Goal: Task Accomplishment & Management: Complete application form

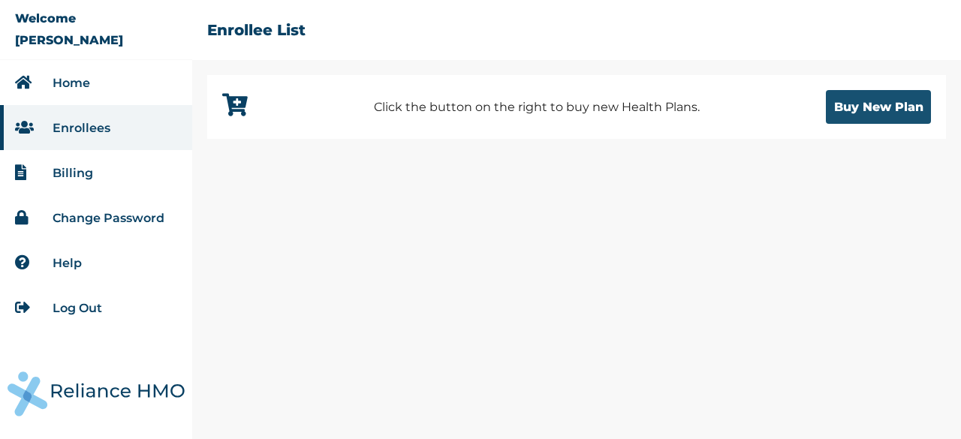
click at [852, 113] on button "Buy New Plan" at bounding box center [877, 107] width 105 height 34
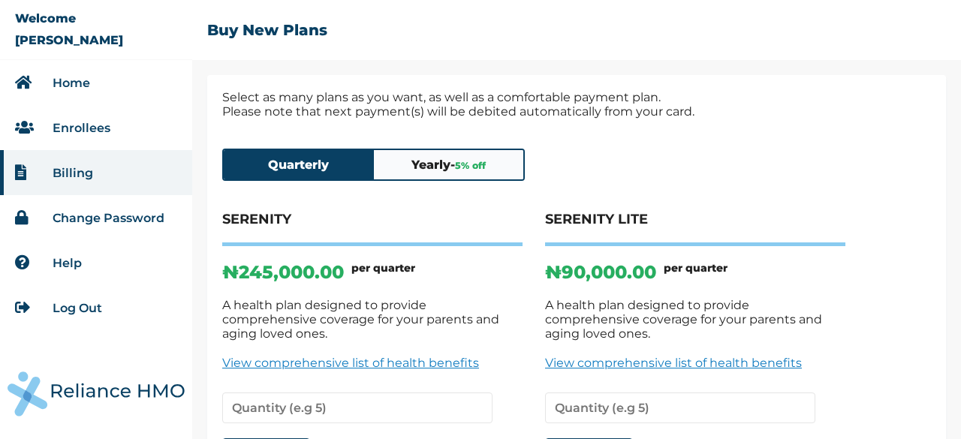
click at [77, 77] on link "Home" at bounding box center [72, 83] width 38 height 14
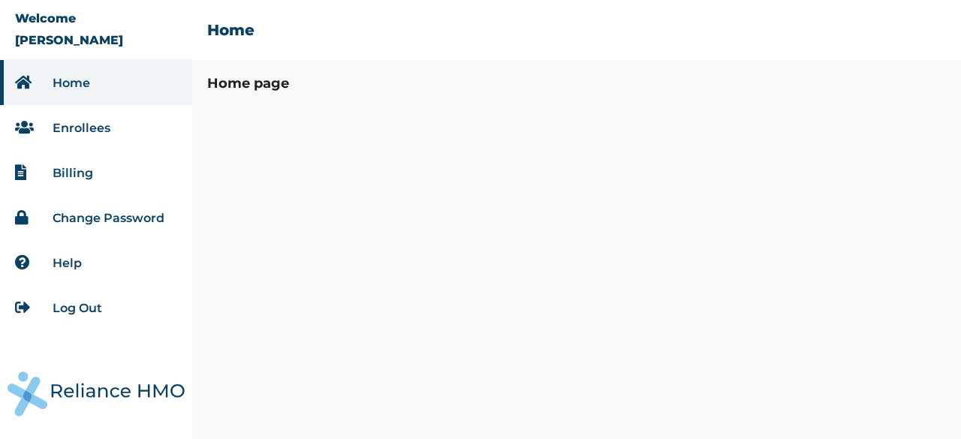
click at [66, 175] on link "Billing" at bounding box center [73, 173] width 41 height 14
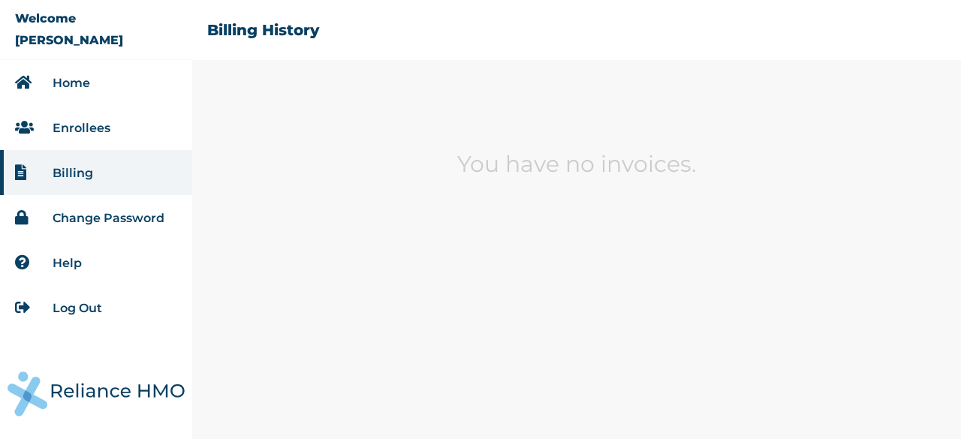
click at [65, 78] on link "Home" at bounding box center [72, 83] width 38 height 14
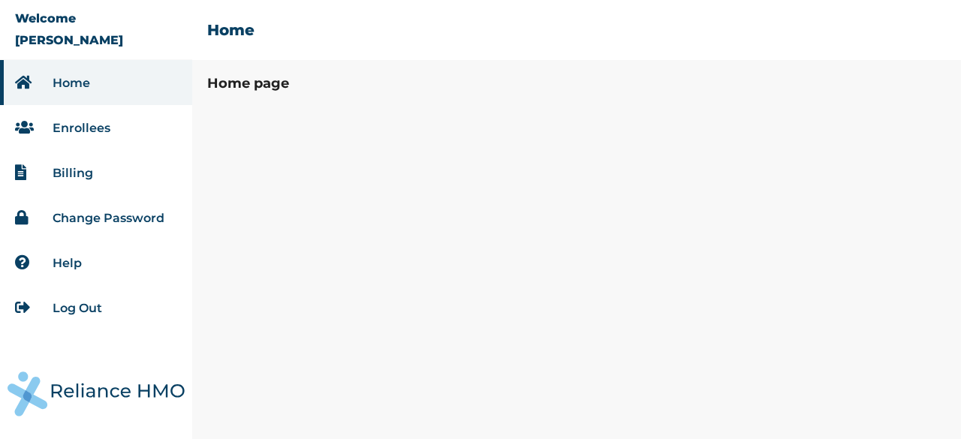
click at [80, 134] on li "Enrollees" at bounding box center [96, 127] width 192 height 45
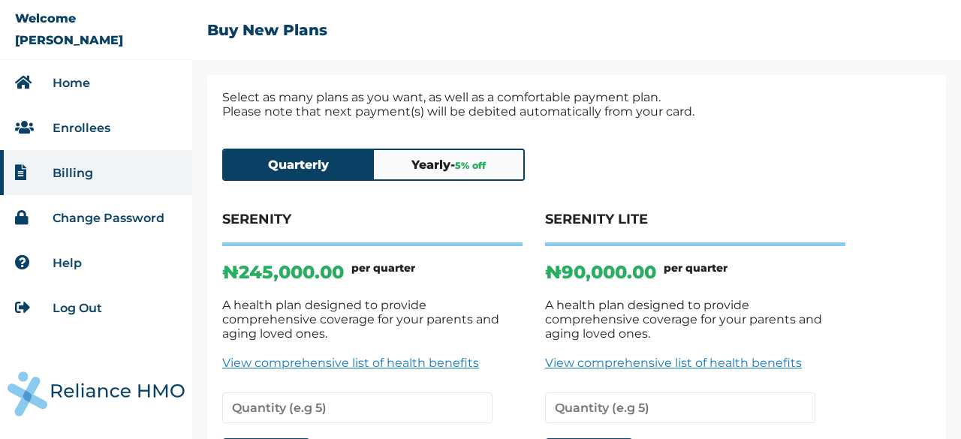
click at [320, 173] on button "Quarterly" at bounding box center [299, 164] width 150 height 29
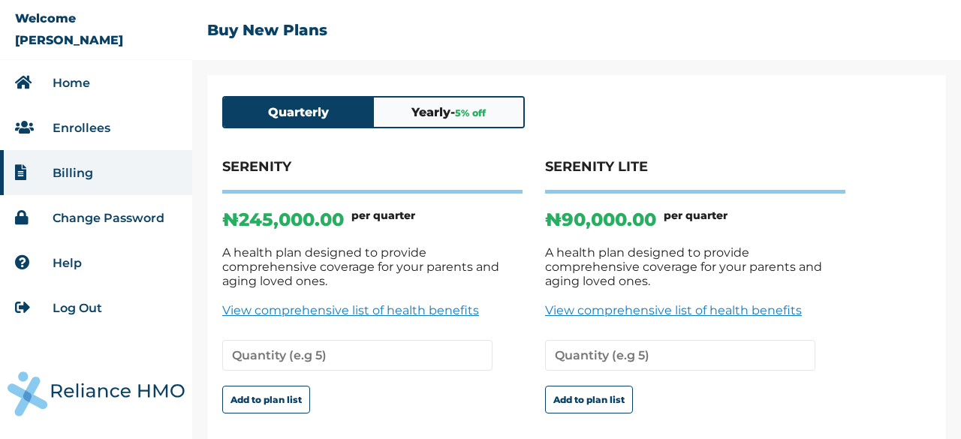
scroll to position [116, 0]
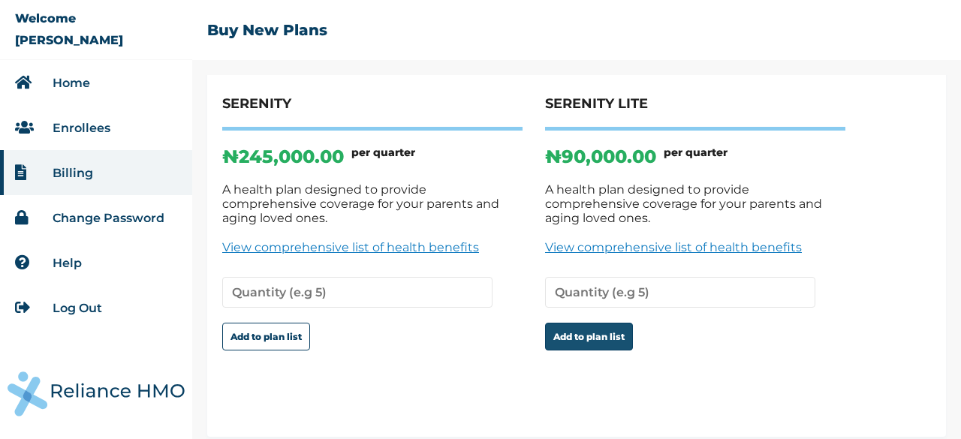
click at [581, 332] on button "Add to plan list" at bounding box center [589, 337] width 88 height 28
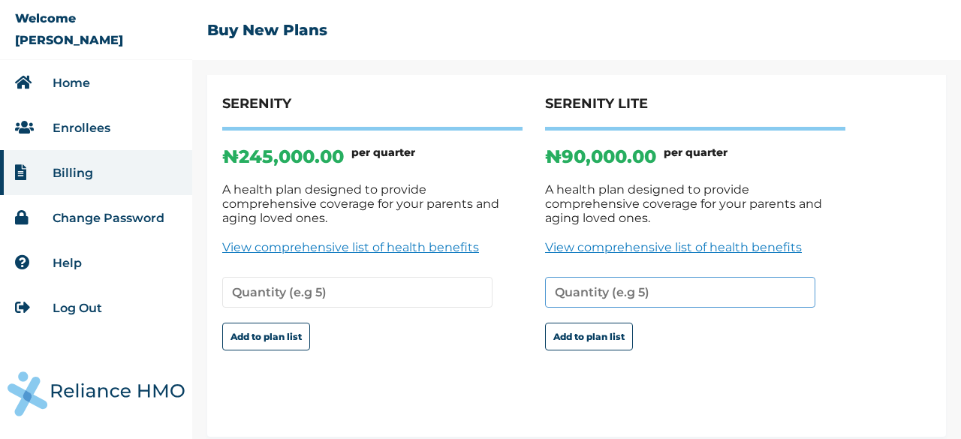
click at [658, 288] on input "number" at bounding box center [680, 292] width 270 height 31
type input "1"
click at [803, 277] on input "1" at bounding box center [680, 292] width 270 height 31
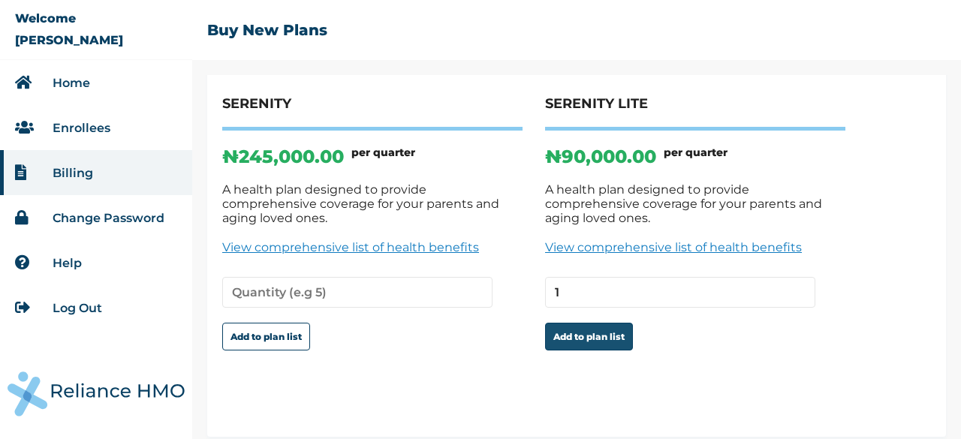
click at [588, 326] on button "Add to plan list" at bounding box center [589, 337] width 88 height 28
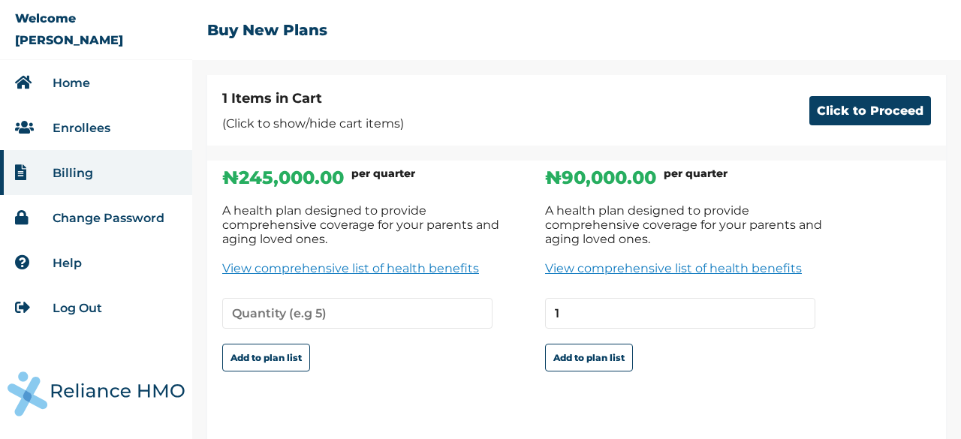
scroll to position [201, 0]
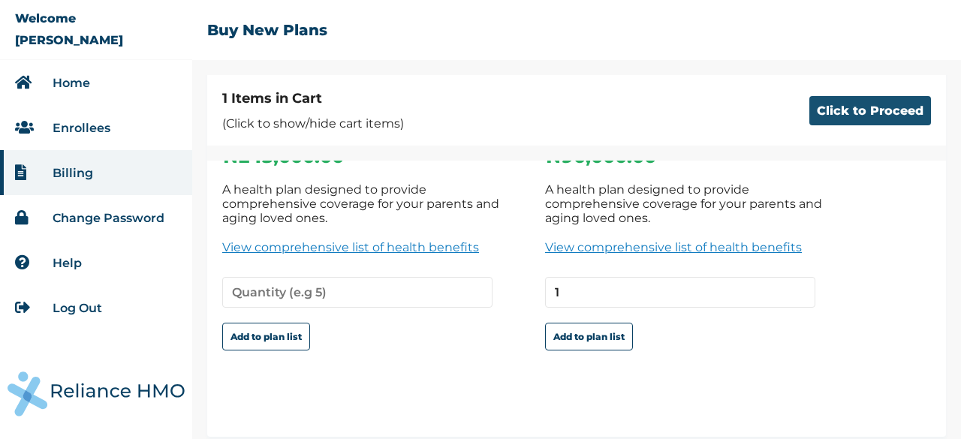
click at [866, 100] on button "Click to Proceed" at bounding box center [870, 110] width 122 height 29
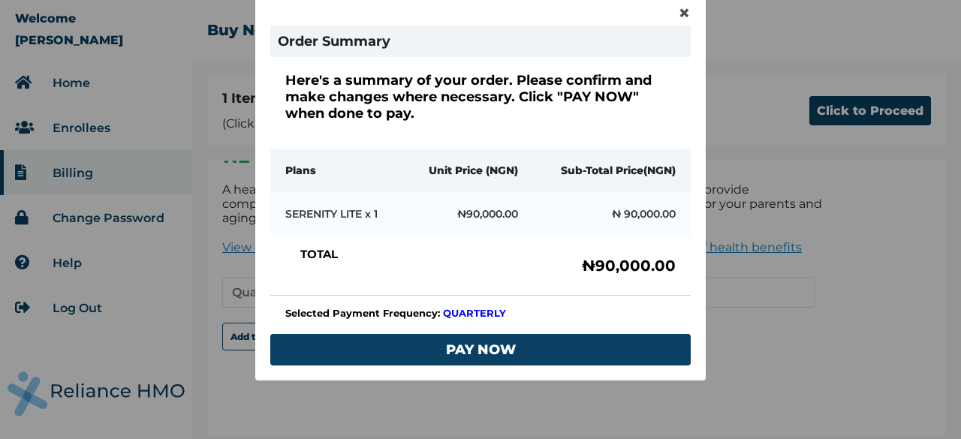
scroll to position [113, 0]
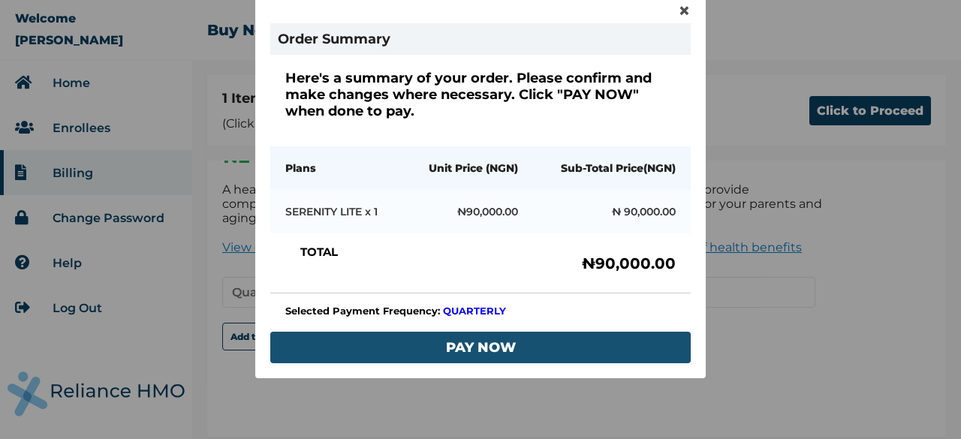
click at [511, 342] on button "PAY NOW" at bounding box center [480, 348] width 420 height 32
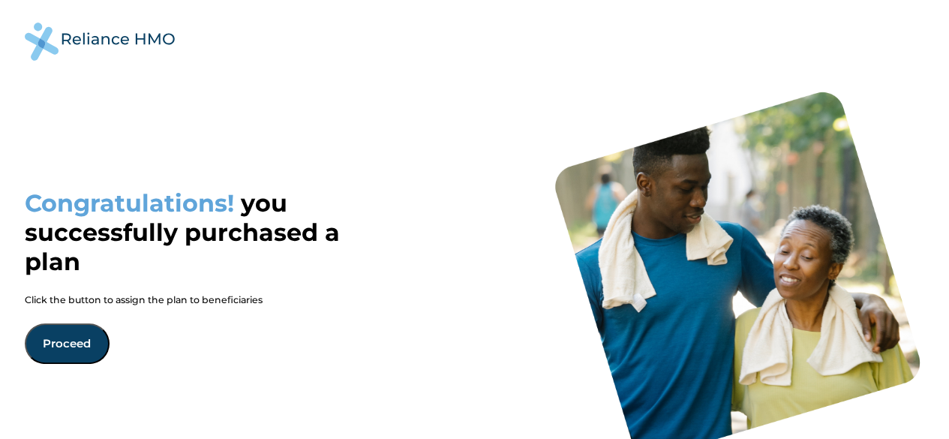
click at [62, 341] on button "Proceed" at bounding box center [67, 343] width 85 height 41
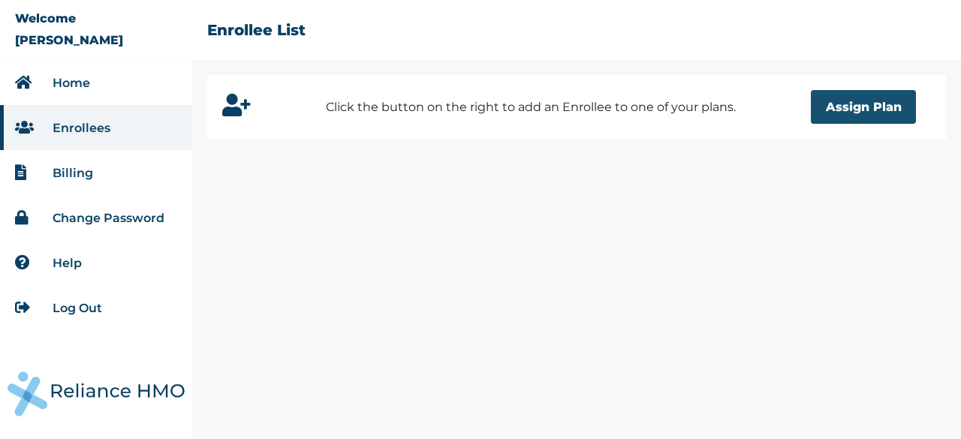
click at [843, 101] on button "Assign Plan" at bounding box center [862, 107] width 105 height 34
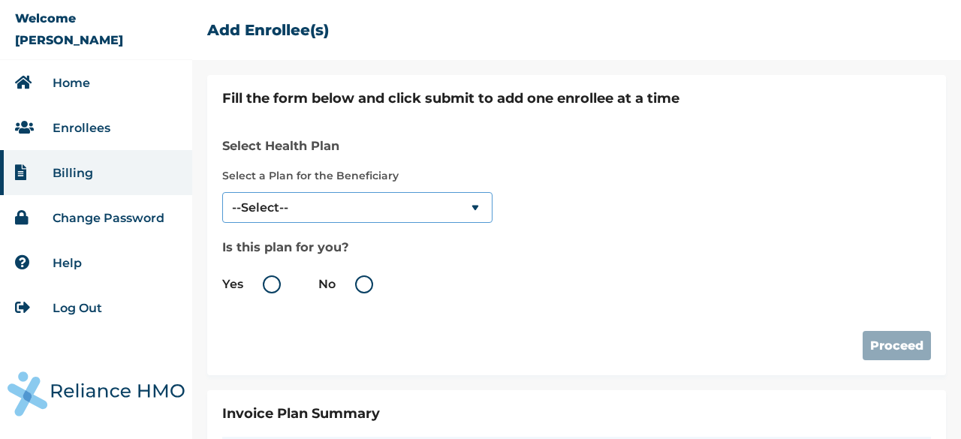
click at [362, 208] on select "--Select-- SERENITY LITE" at bounding box center [357, 207] width 270 height 31
select select "18028"
click at [222, 192] on select "--Select-- SERENITY LITE" at bounding box center [357, 207] width 270 height 31
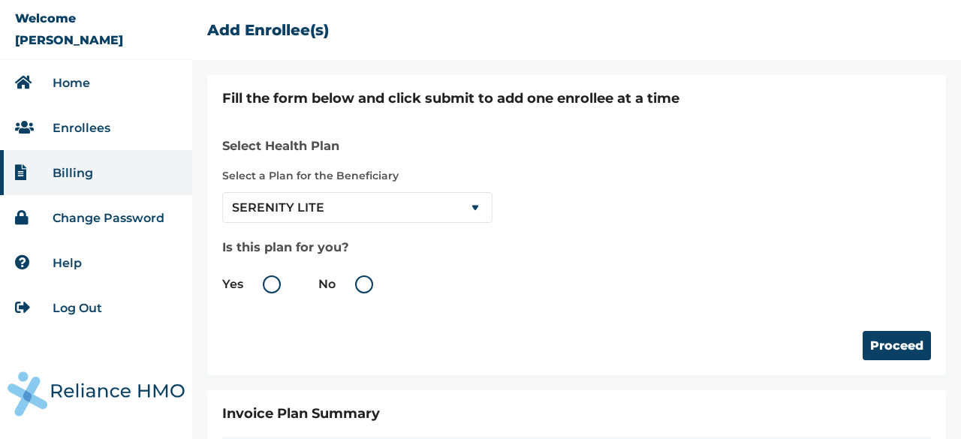
click at [362, 277] on label "No" at bounding box center [349, 284] width 62 height 18
click at [350, 277] on input "No" at bounding box center [338, 284] width 24 height 24
radio input "true"
click at [880, 350] on button "Proceed" at bounding box center [896, 345] width 68 height 29
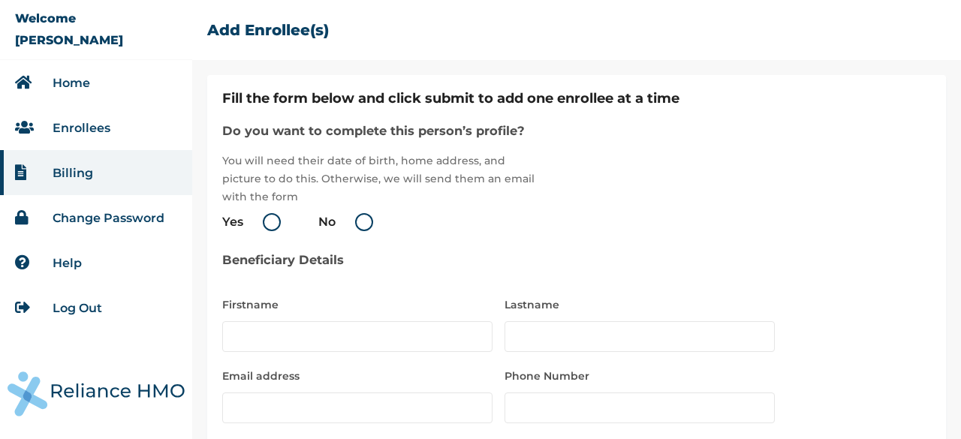
click at [270, 230] on label "Yes" at bounding box center [255, 222] width 66 height 18
click at [258, 230] on input "Yes" at bounding box center [246, 222] width 24 height 24
radio input "true"
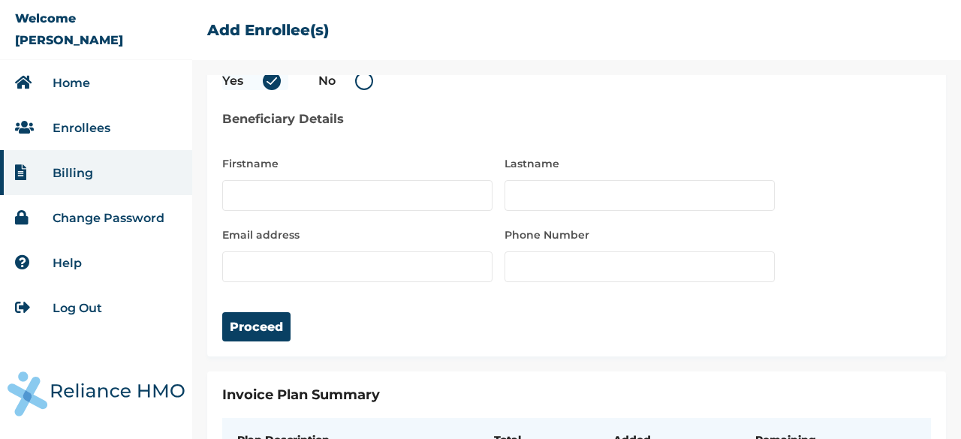
scroll to position [143, 0]
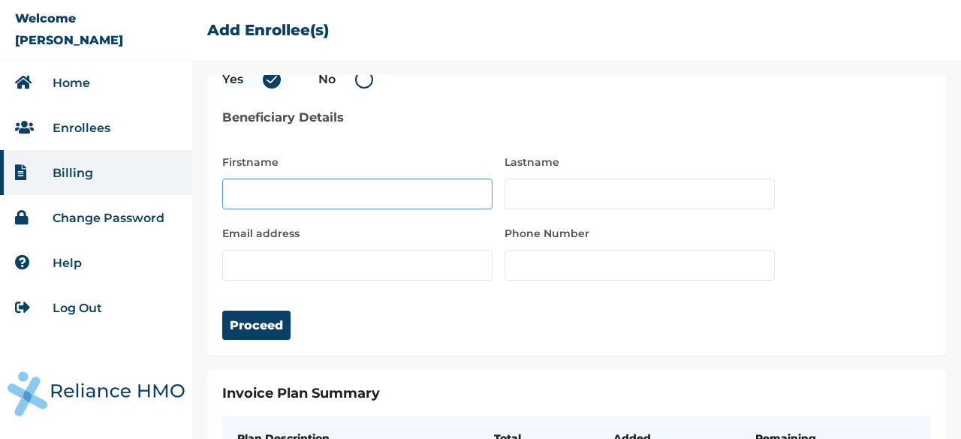
click at [263, 186] on input "text" at bounding box center [357, 194] width 270 height 31
type input "Sarheed"
click at [555, 185] on input "text" at bounding box center [639, 194] width 270 height 31
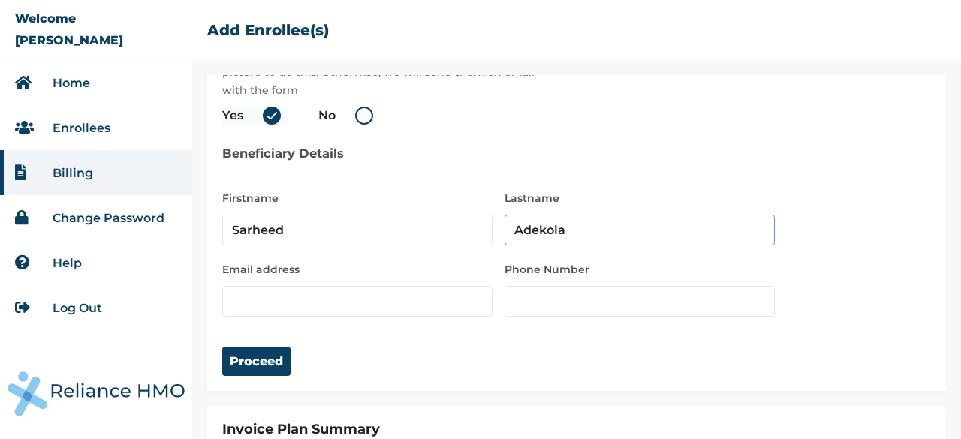
scroll to position [0, 0]
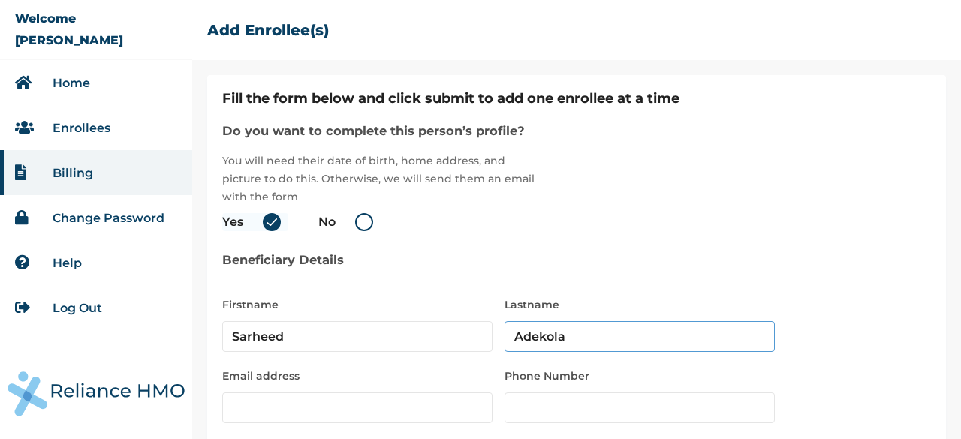
type input "Adekola"
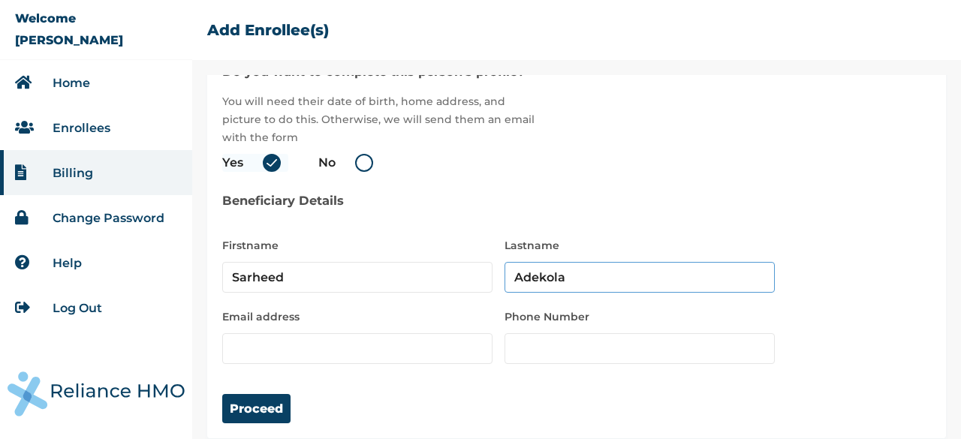
scroll to position [60, 0]
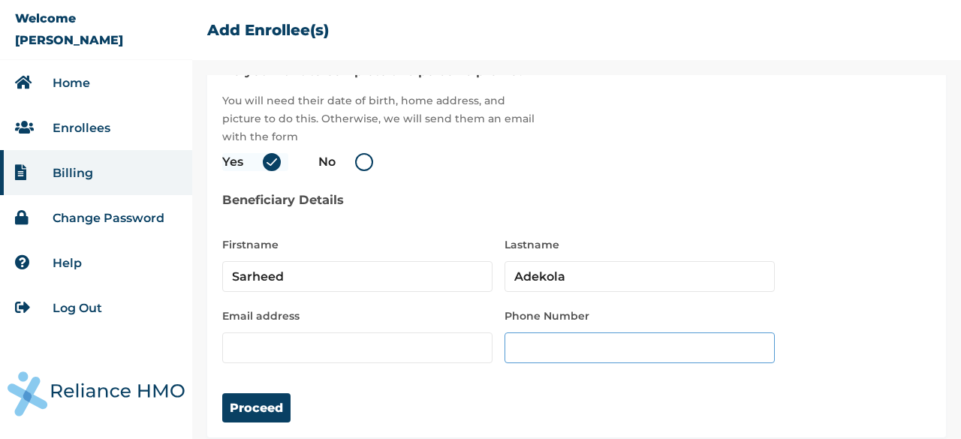
click at [584, 344] on input "number" at bounding box center [639, 347] width 270 height 31
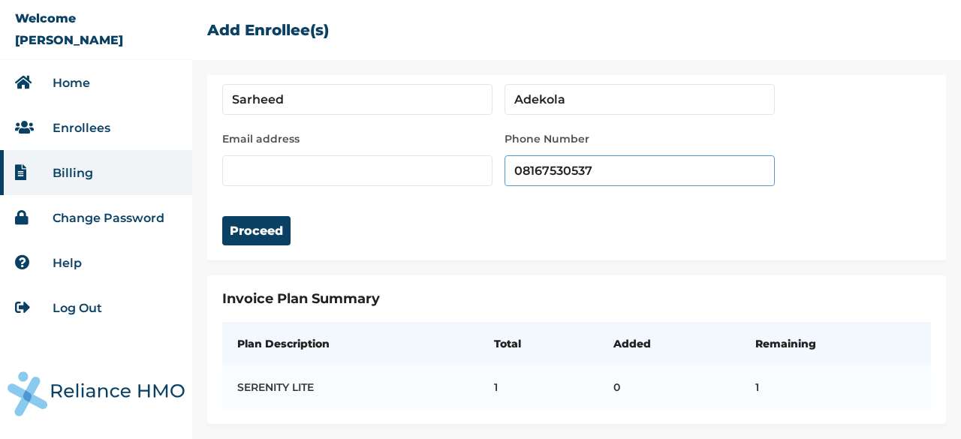
type input "08167530537"
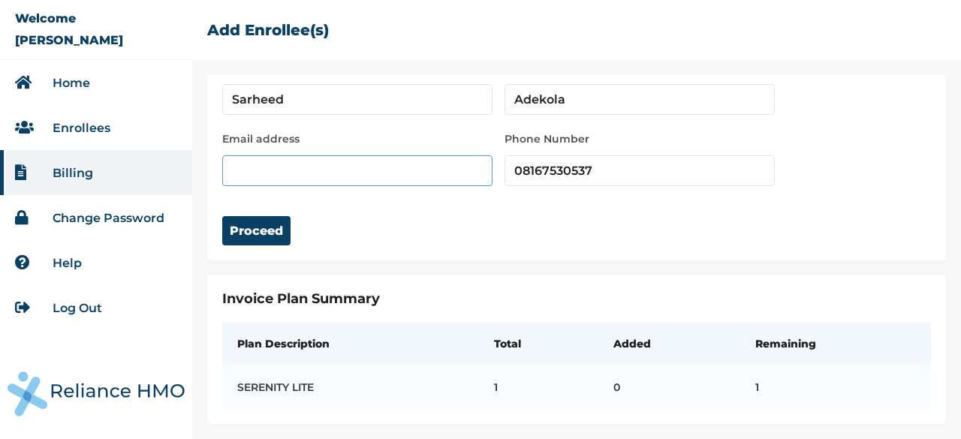
click at [269, 170] on input "email" at bounding box center [357, 170] width 270 height 31
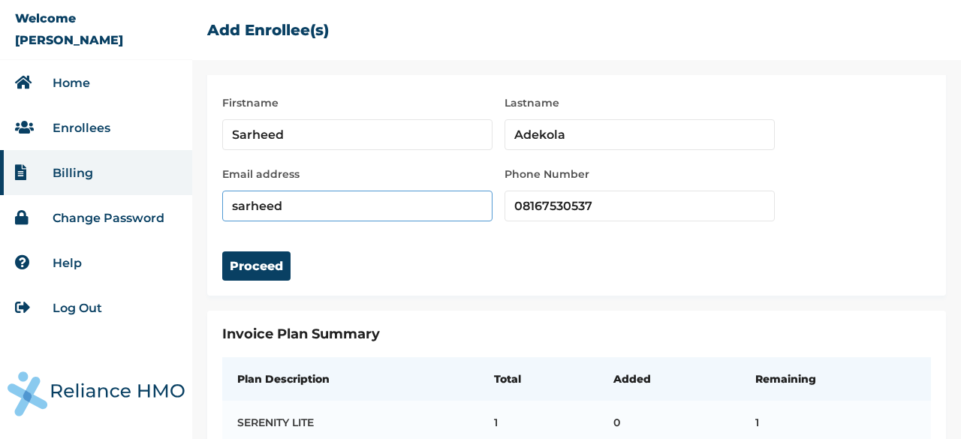
scroll to position [201, 0]
drag, startPoint x: 297, startPoint y: 216, endPoint x: 212, endPoint y: 220, distance: 84.9
click at [212, 311] on div "Fill the form below and click submit to add one enrollee at a time Do you want …" at bounding box center [576, 385] width 738 height 149
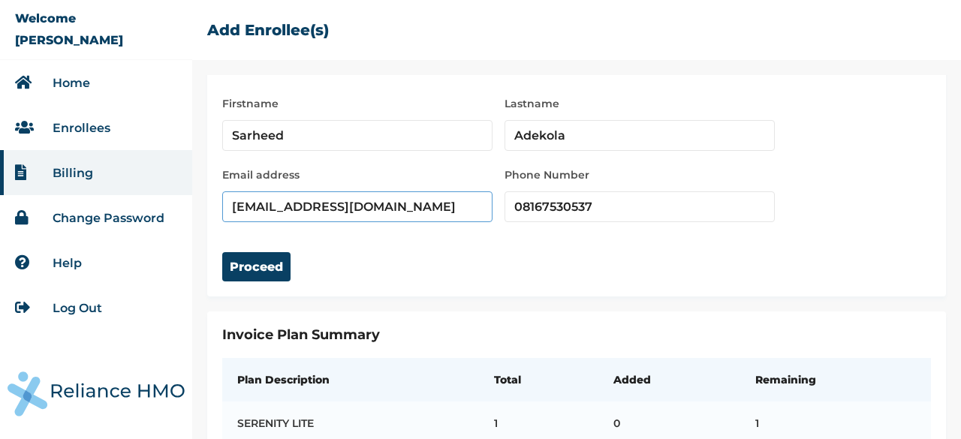
type input "[EMAIL_ADDRESS][DOMAIN_NAME]"
click at [275, 270] on button "Proceed" at bounding box center [256, 266] width 68 height 29
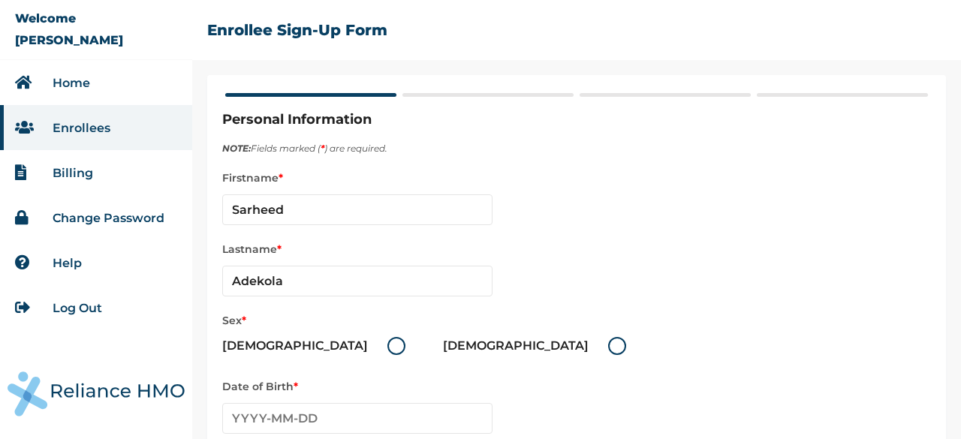
click at [284, 349] on label "[DEMOGRAPHIC_DATA]" at bounding box center [317, 346] width 191 height 18
click at [366, 349] on input "[DEMOGRAPHIC_DATA]" at bounding box center [378, 346] width 24 height 24
radio input "true"
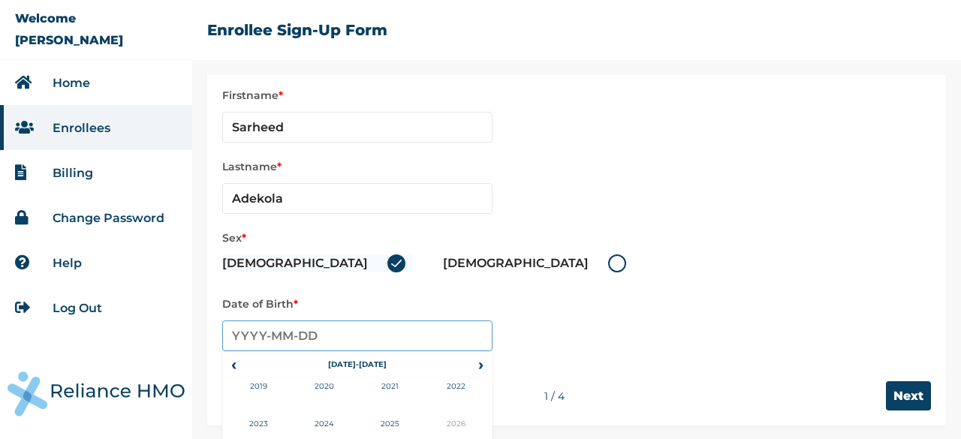
click at [304, 330] on input "text" at bounding box center [357, 335] width 270 height 31
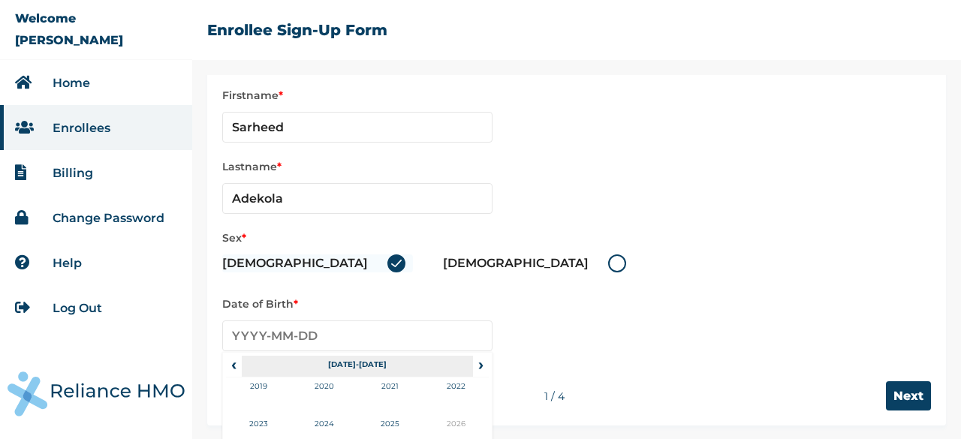
click at [365, 359] on th "[DATE]-[DATE]" at bounding box center [357, 366] width 230 height 21
click at [282, 371] on th "[DATE]-[DATE]" at bounding box center [357, 366] width 230 height 21
click at [237, 367] on span "‹" at bounding box center [234, 365] width 16 height 18
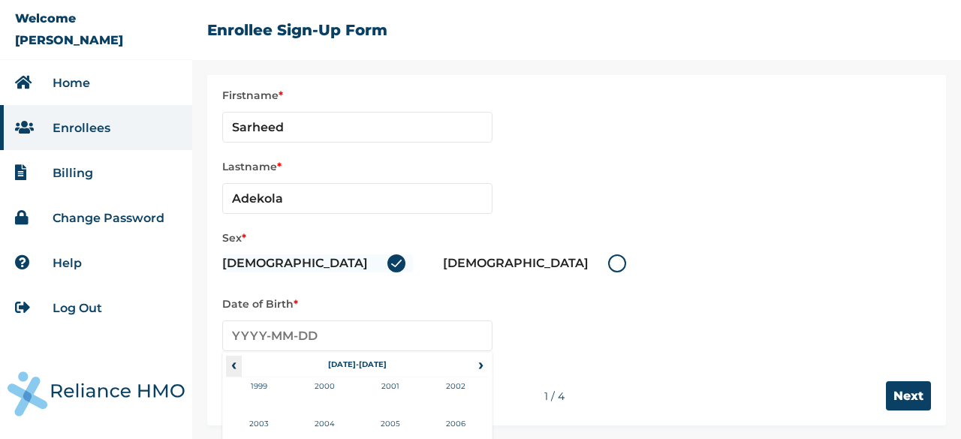
click at [237, 367] on span "‹" at bounding box center [234, 365] width 16 height 18
click at [476, 363] on span "›" at bounding box center [481, 365] width 17 height 18
click at [324, 422] on td "1974" at bounding box center [325, 434] width 66 height 38
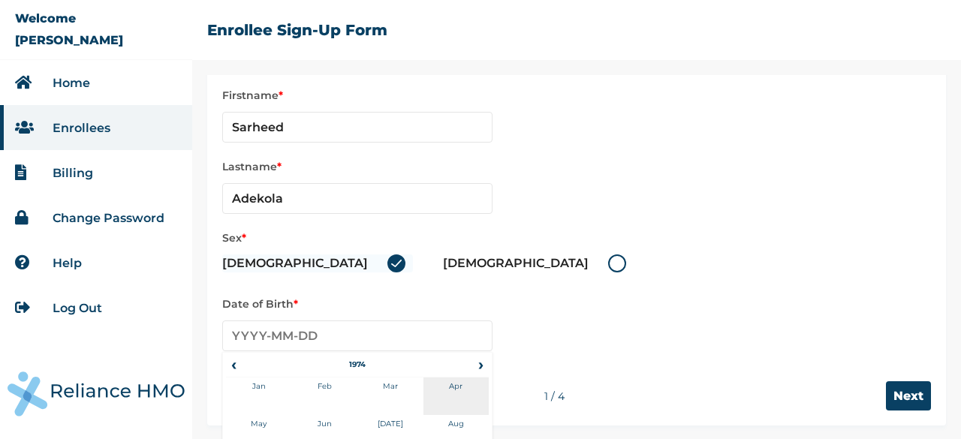
click at [452, 380] on td "Apr" at bounding box center [456, 396] width 66 height 38
click at [320, 415] on td "2" at bounding box center [320, 408] width 38 height 21
type input "[DATE]"
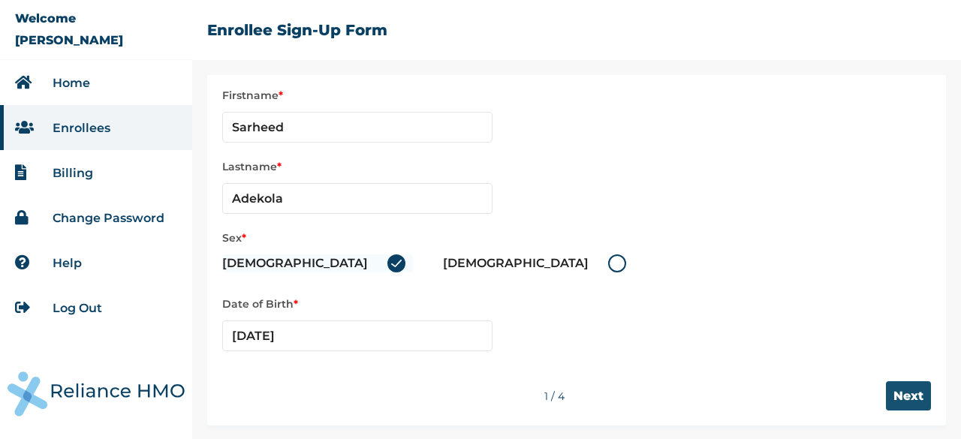
click at [893, 392] on input "Next" at bounding box center [907, 395] width 45 height 29
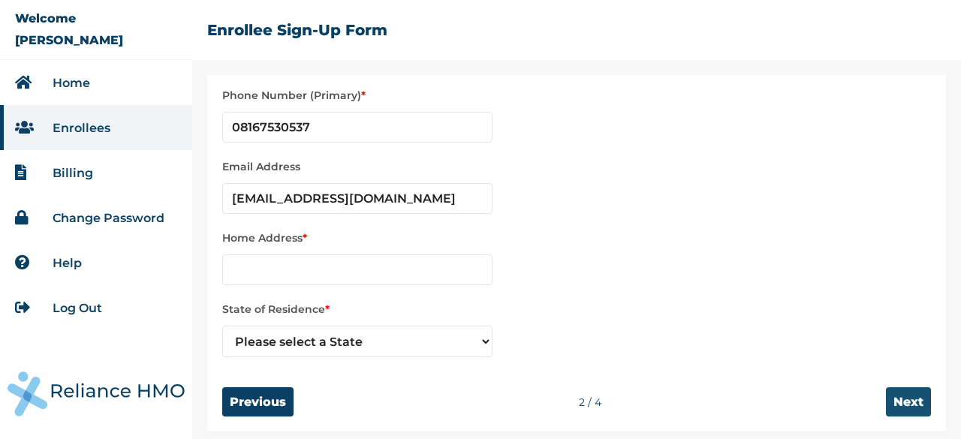
scroll to position [89, 0]
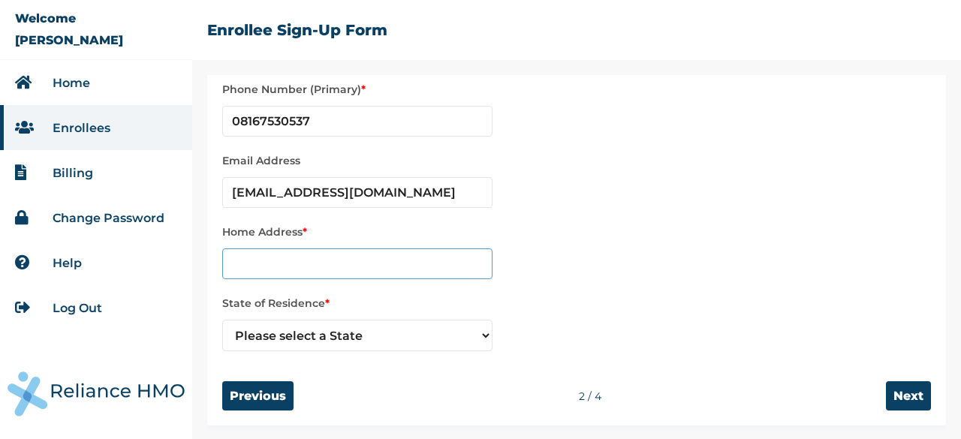
click at [388, 264] on input "text" at bounding box center [357, 263] width 270 height 31
type input "[STREET_ADDRESS]"
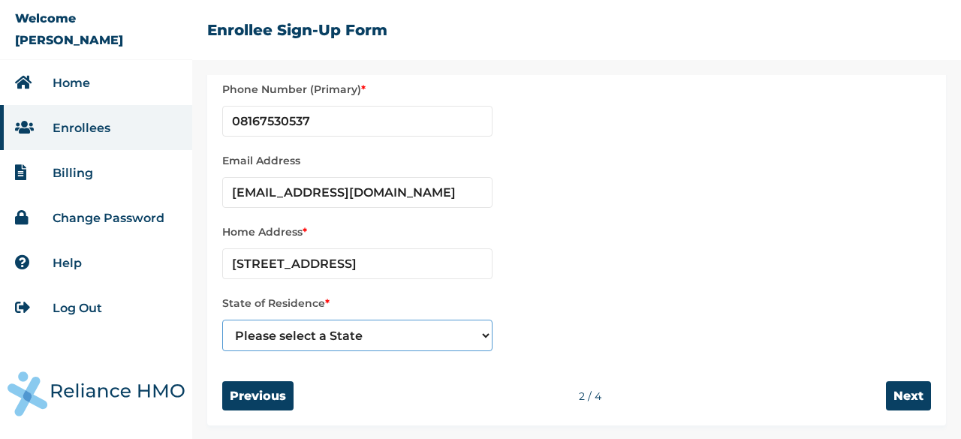
click at [318, 335] on select "Please select a State [PERSON_NAME] (FCT) [PERSON_NAME] Ibom [GEOGRAPHIC_DATA] …" at bounding box center [357, 336] width 270 height 32
select select "25"
click at [222, 320] on select "Please select a State [PERSON_NAME] (FCT) [PERSON_NAME] Ibom [GEOGRAPHIC_DATA] …" at bounding box center [357, 336] width 270 height 32
click at [897, 395] on input "Next" at bounding box center [907, 395] width 45 height 29
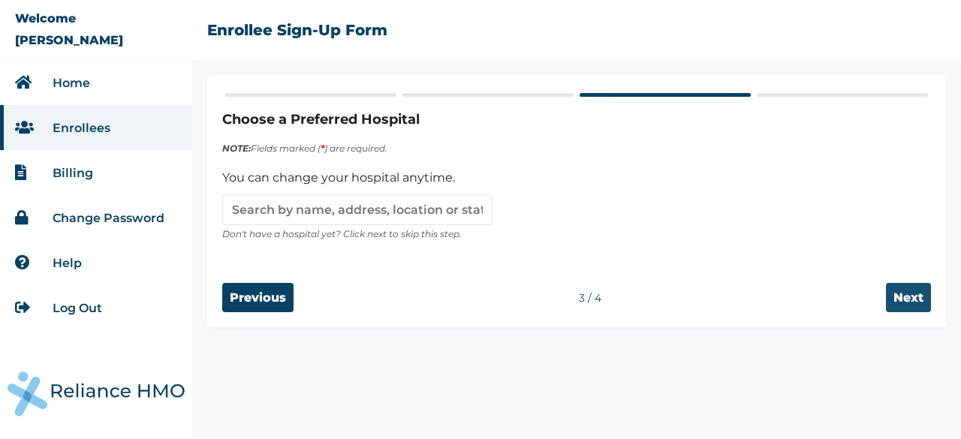
scroll to position [0, 0]
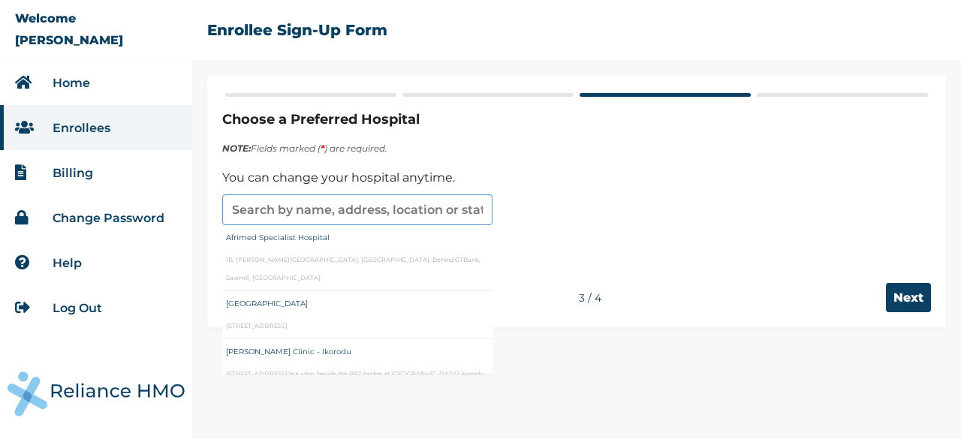
click at [321, 206] on input "text" at bounding box center [357, 209] width 270 height 31
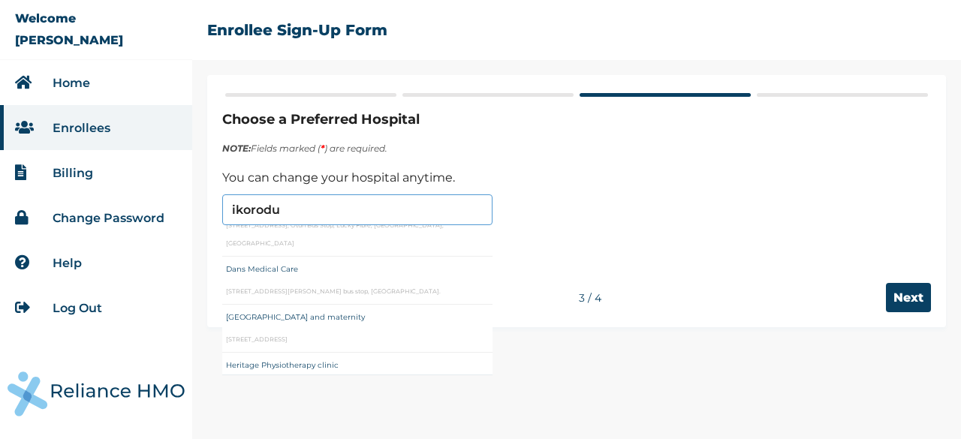
scroll to position [1358, 0]
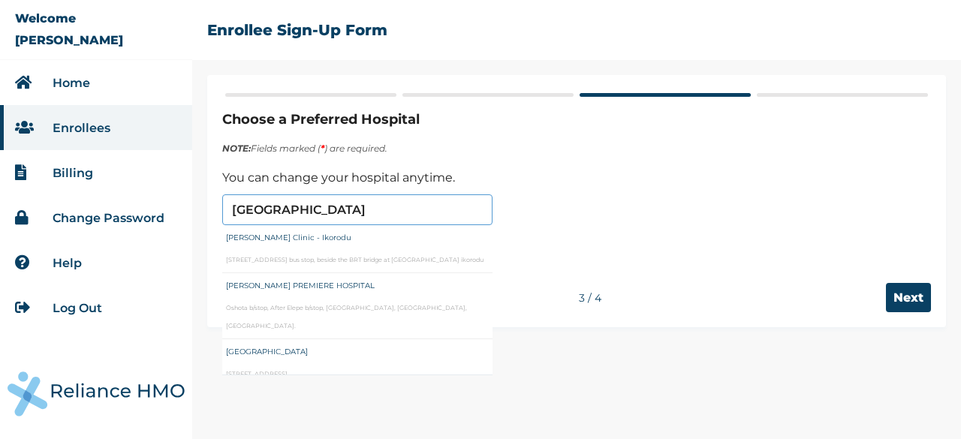
click at [338, 216] on input "[GEOGRAPHIC_DATA]" at bounding box center [357, 209] width 270 height 31
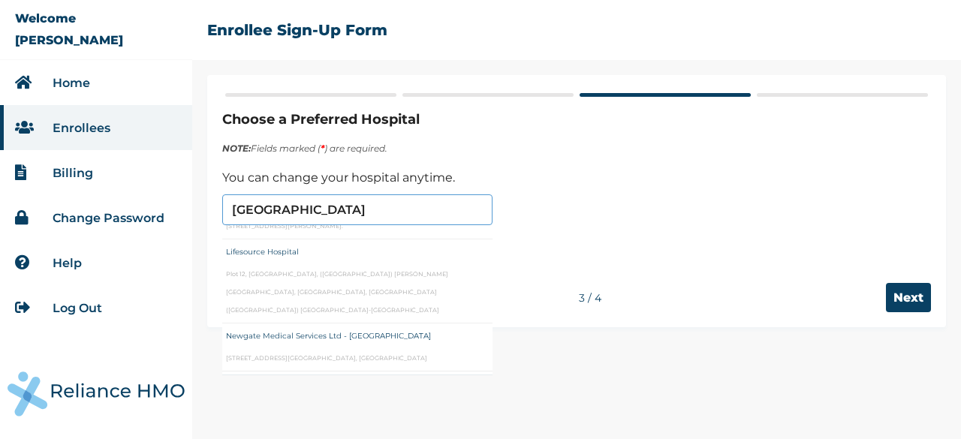
scroll to position [197, 0]
type input "Oak Hospitals"
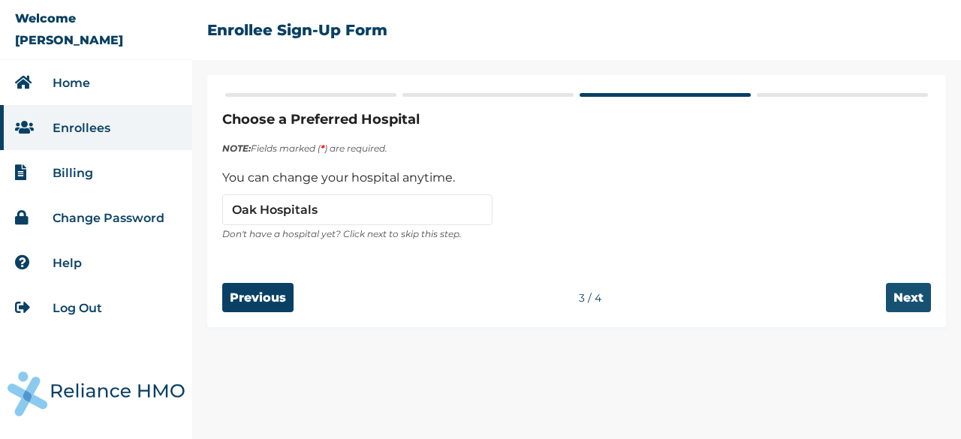
click at [916, 310] on input "Next" at bounding box center [907, 297] width 45 height 29
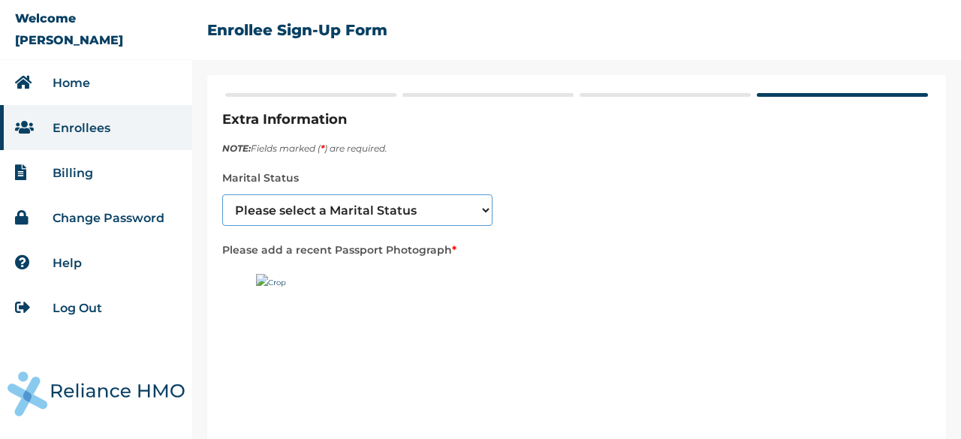
click at [324, 209] on select "Please select a Marital Status [DEMOGRAPHIC_DATA] Married [DEMOGRAPHIC_DATA] Wi…" at bounding box center [357, 210] width 270 height 32
select select "2"
click at [222, 194] on select "Please select a Marital Status [DEMOGRAPHIC_DATA] Married [DEMOGRAPHIC_DATA] Wi…" at bounding box center [357, 210] width 270 height 32
click at [293, 292] on img at bounding box center [350, 368] width 188 height 188
click at [290, 289] on img at bounding box center [350, 368] width 188 height 188
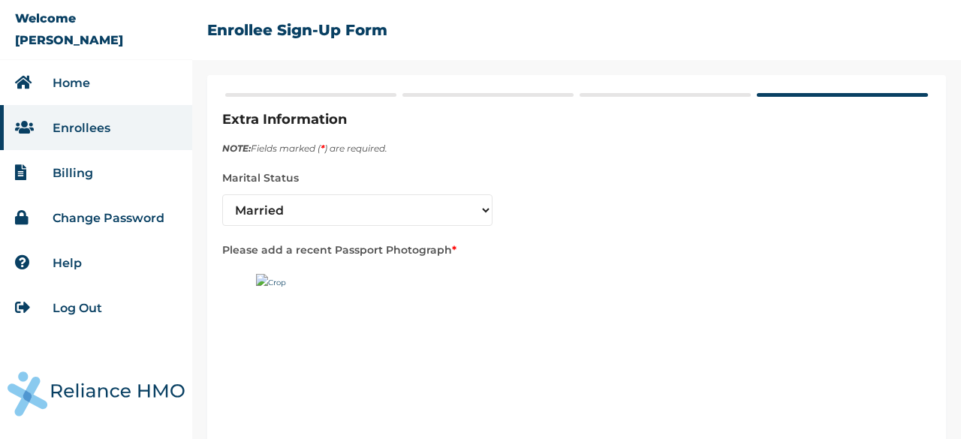
click at [284, 286] on img at bounding box center [350, 368] width 188 height 188
click at [337, 280] on img at bounding box center [350, 368] width 188 height 188
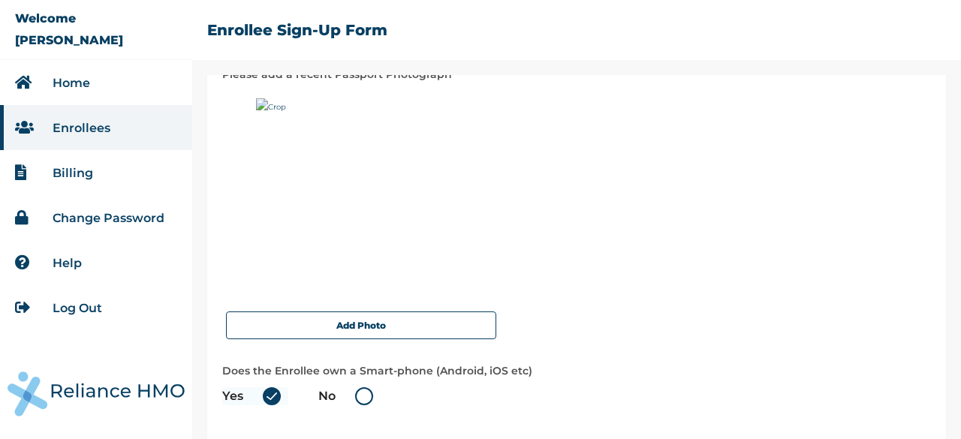
scroll to position [174, 0]
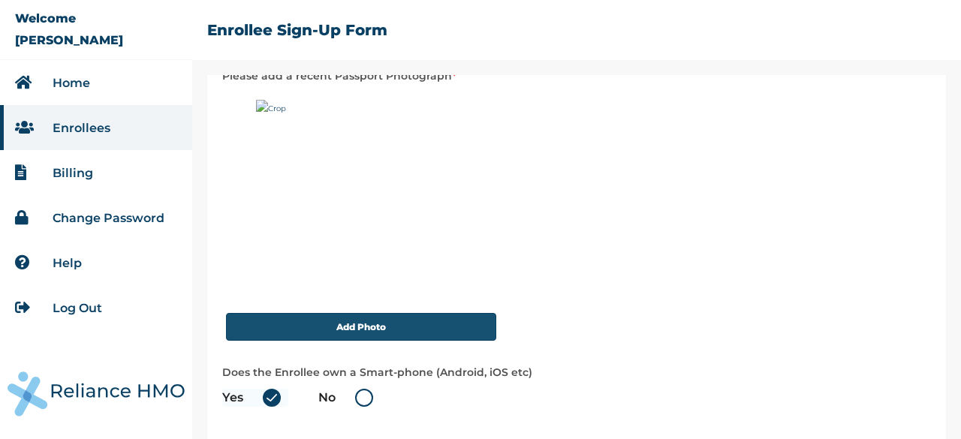
click at [393, 332] on button "Add Photo" at bounding box center [361, 327] width 270 height 28
click at [356, 323] on button "Add Photo" at bounding box center [361, 327] width 270 height 28
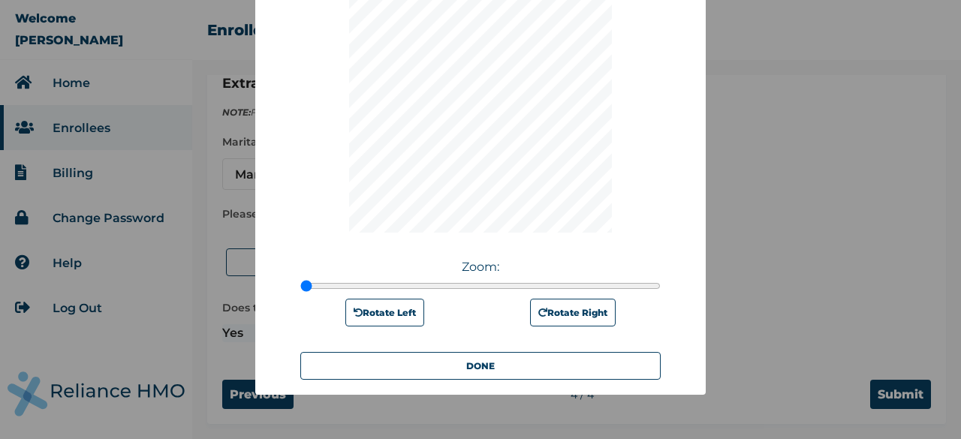
scroll to position [203, 0]
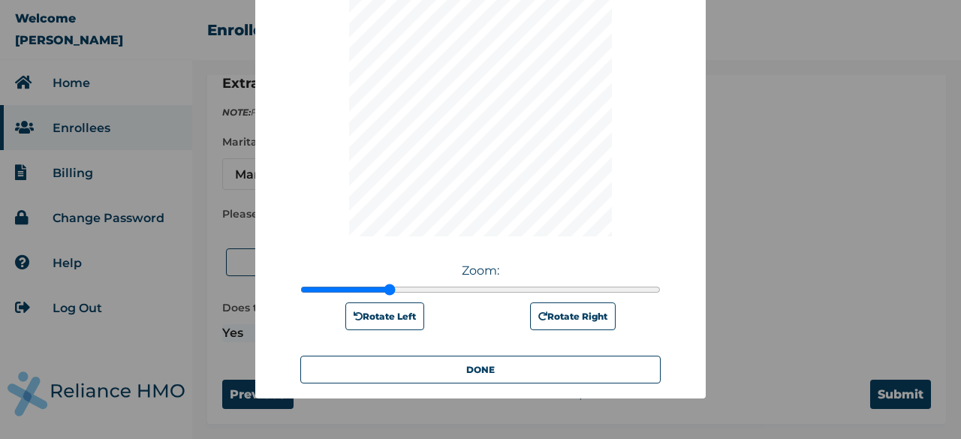
drag, startPoint x: 303, startPoint y: 284, endPoint x: 384, endPoint y: 293, distance: 81.5
type input "1.24"
click at [384, 293] on input "range" at bounding box center [480, 290] width 360 height 12
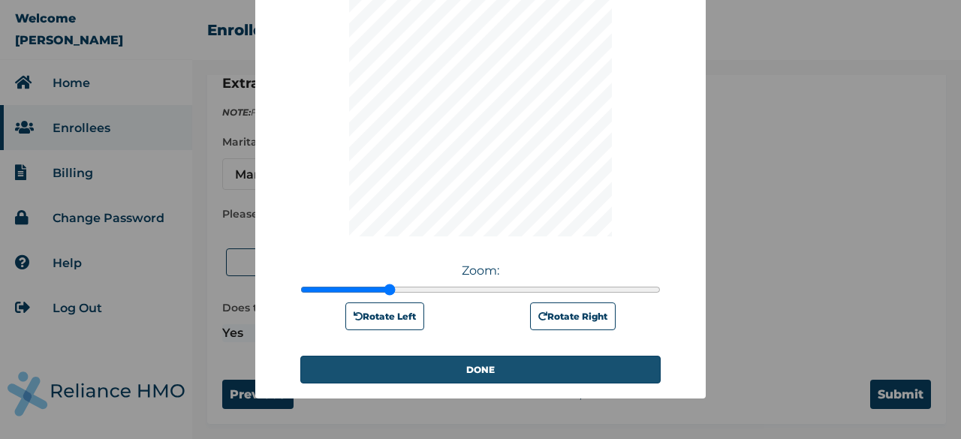
click at [500, 373] on button "DONE" at bounding box center [480, 370] width 360 height 28
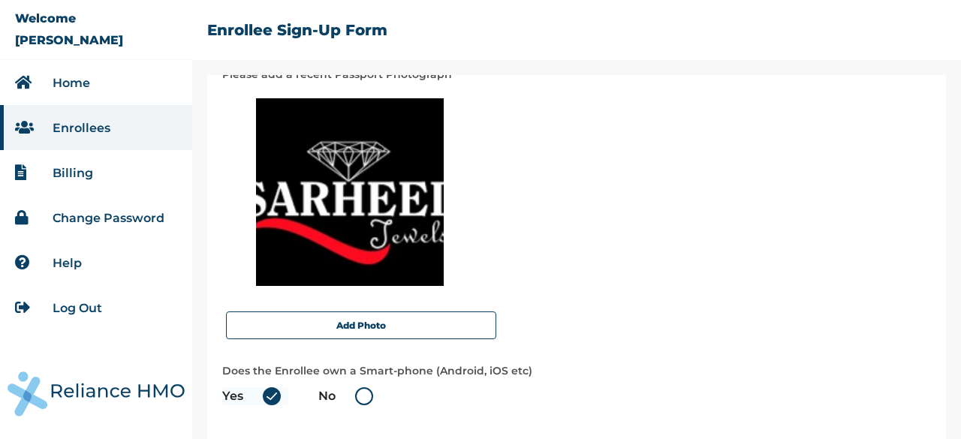
scroll to position [239, 0]
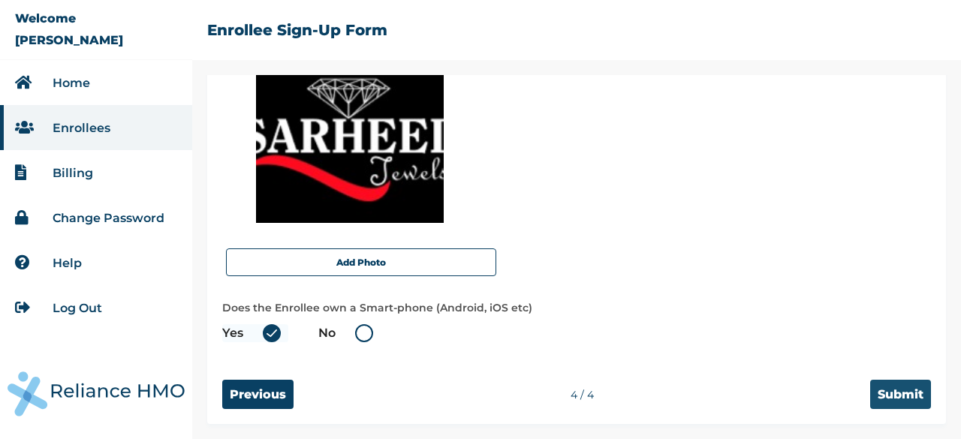
click at [884, 395] on input "Submit" at bounding box center [900, 394] width 61 height 29
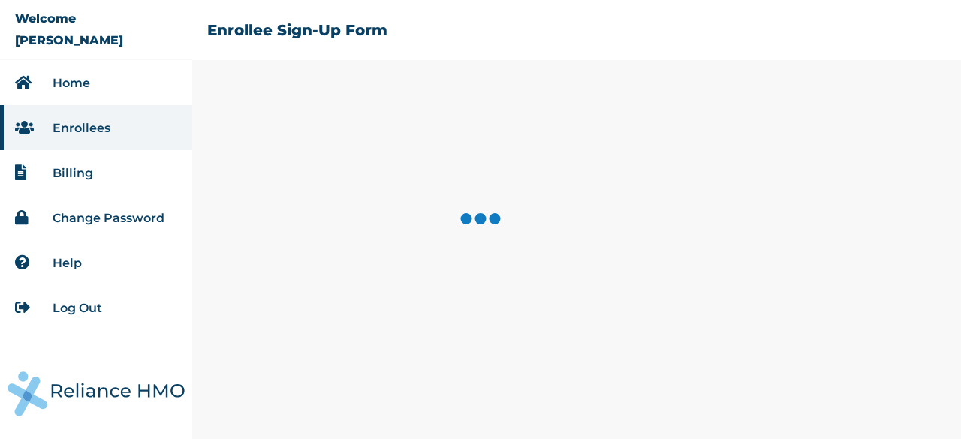
scroll to position [0, 0]
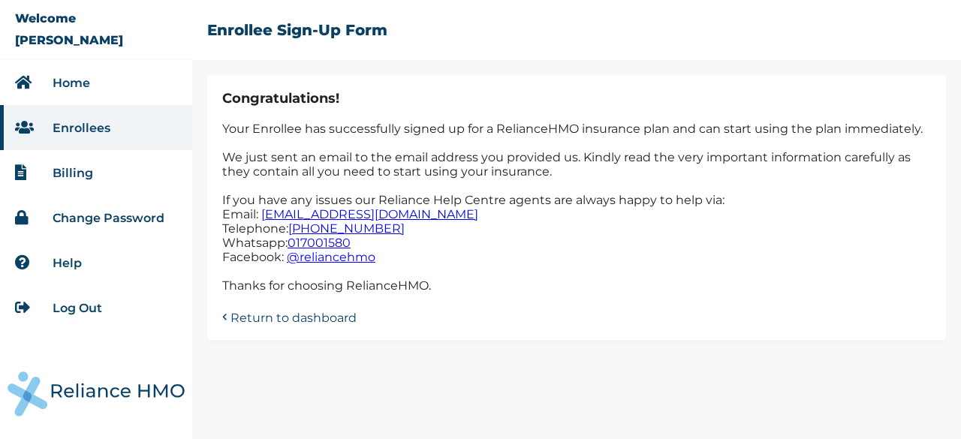
click at [68, 218] on link "Change Password" at bounding box center [109, 218] width 112 height 14
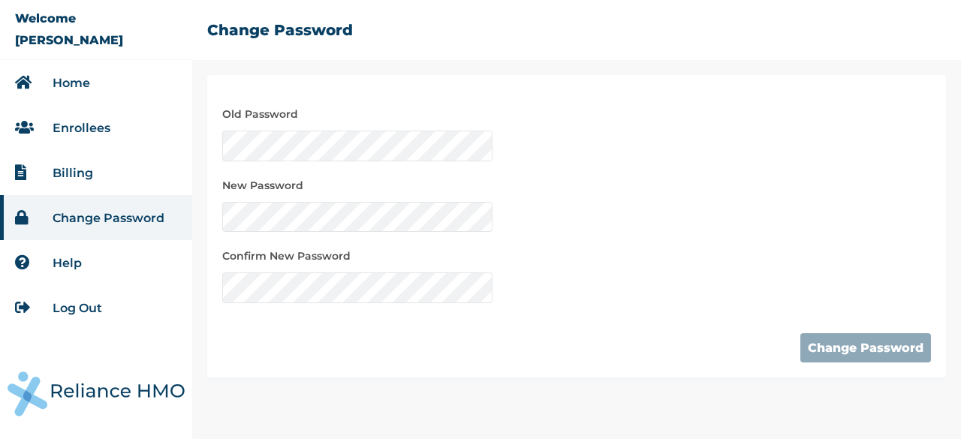
click at [71, 83] on link "Home" at bounding box center [72, 83] width 38 height 14
